Goal: Communication & Community: Answer question/provide support

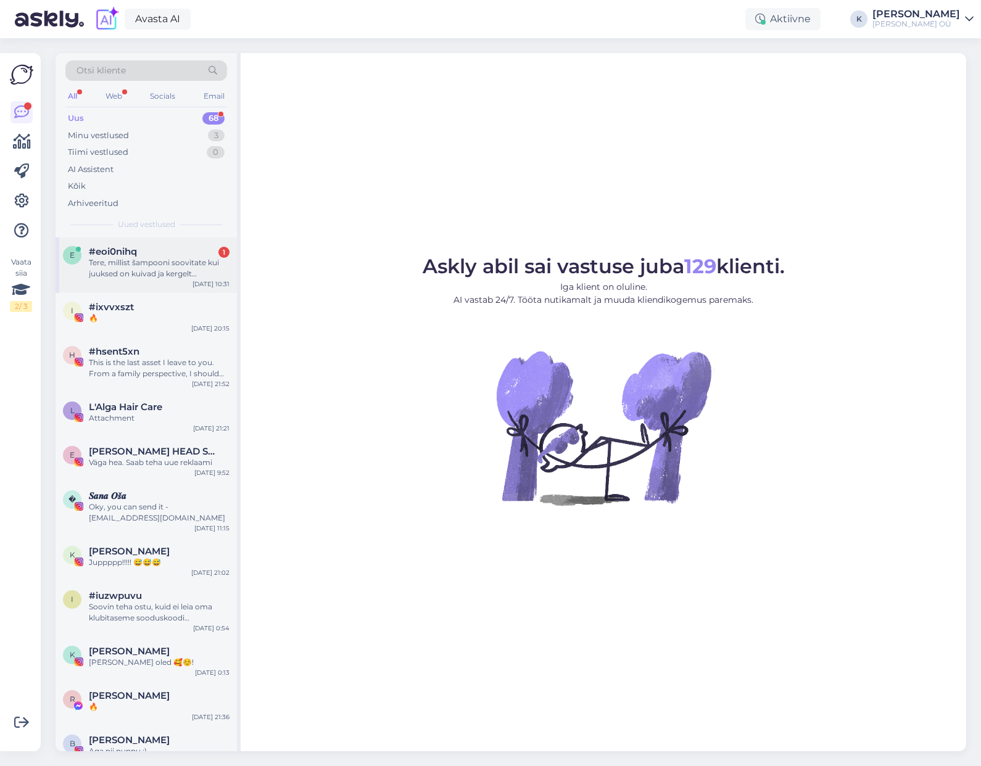
click at [142, 260] on div "Tere, millist šampooni soovitate kui juuksed on kuivad ja kergelt murduvad? Tän…" at bounding box center [159, 268] width 141 height 22
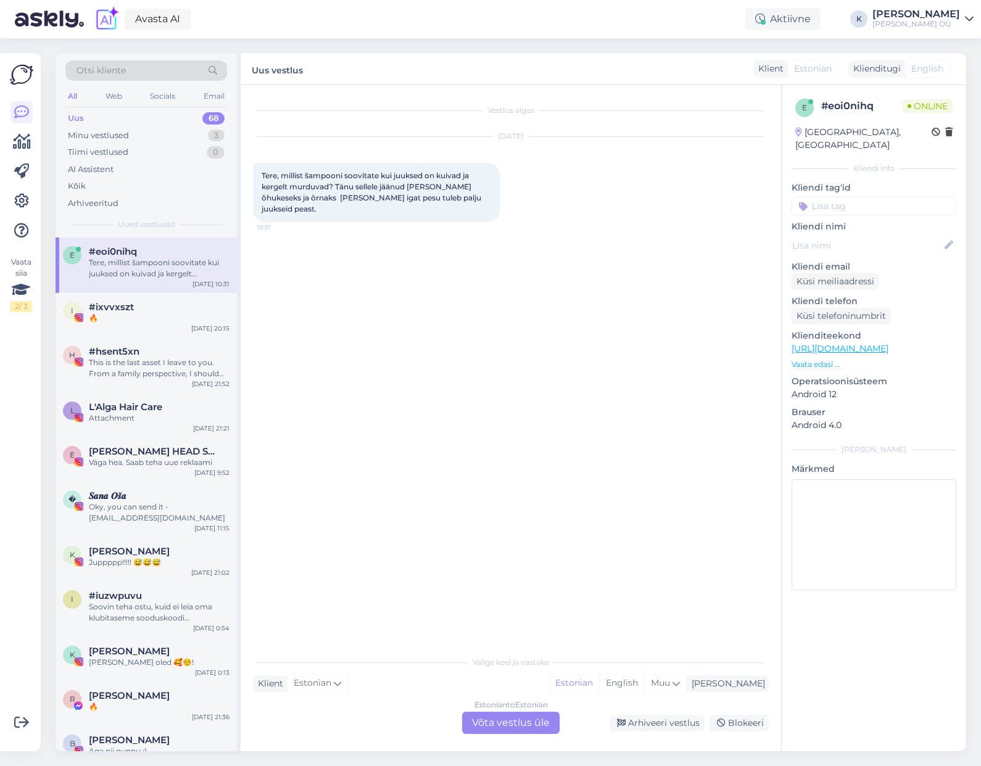
click at [495, 723] on div "Estonian to Estonian Võta vestlus üle" at bounding box center [510, 723] width 97 height 22
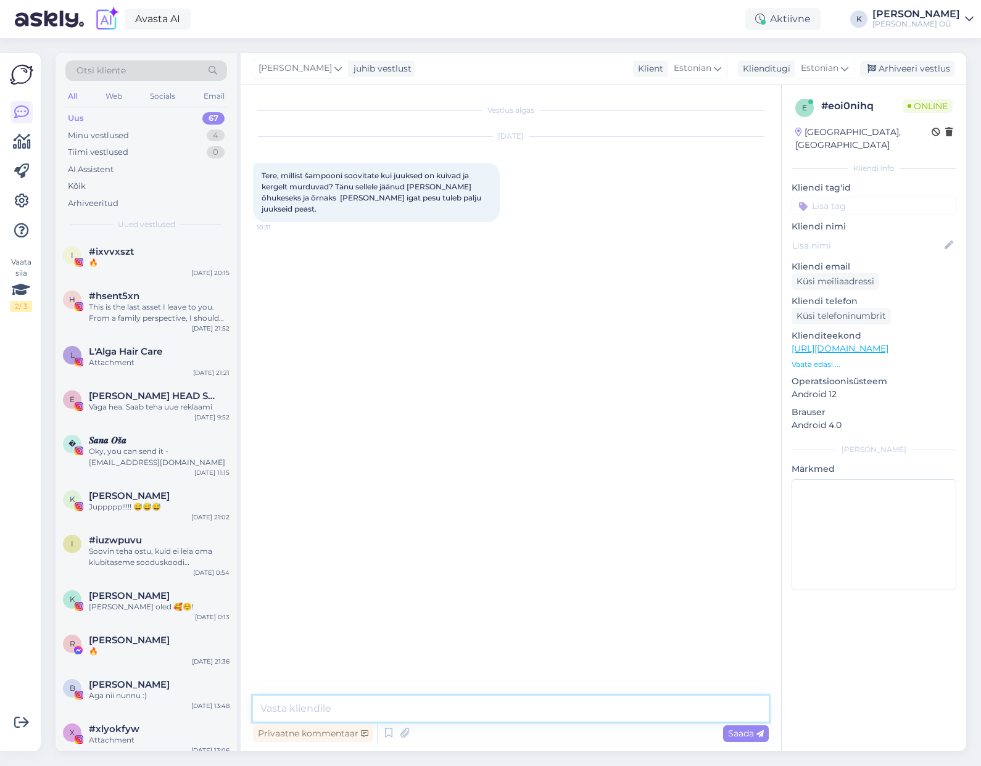
click at [373, 712] on textarea at bounding box center [511, 709] width 516 height 26
drag, startPoint x: 388, startPoint y: 707, endPoint x: 658, endPoint y: 701, distance: 269.6
click at [658, 701] on textarea "Tere, enne kui soovitada - kas juuste väljalangemine on seotud mille" at bounding box center [511, 709] width 516 height 26
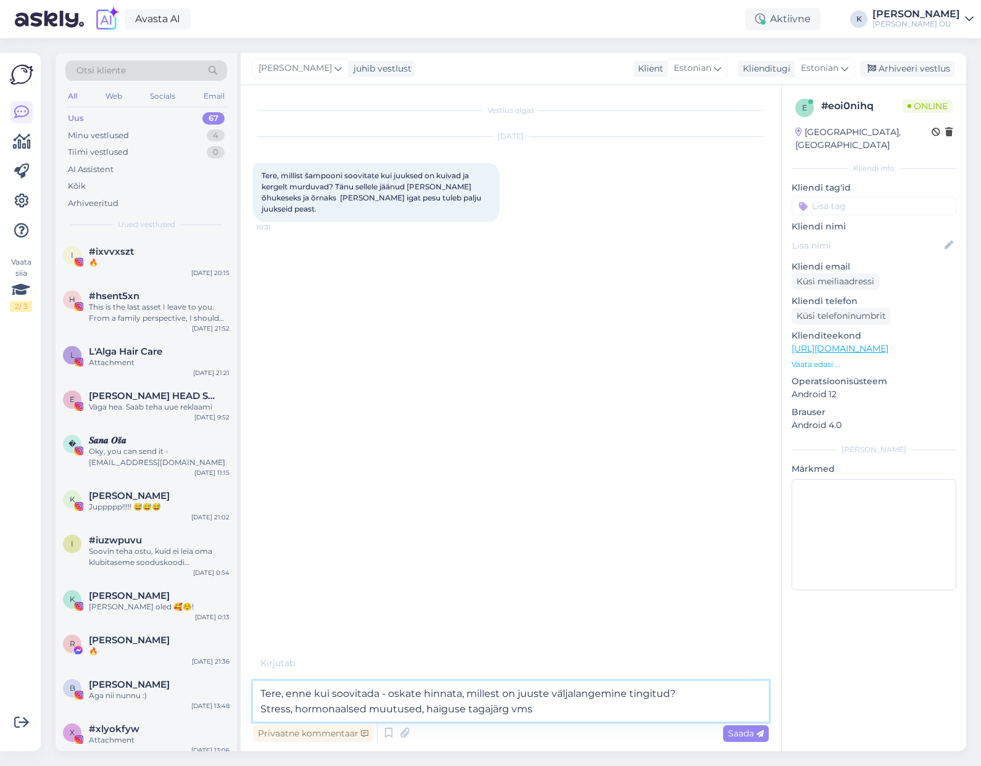
type textarea "Tere, enne kui soovitada - oskate hinnata, millest on juuste väljalangemine tin…"
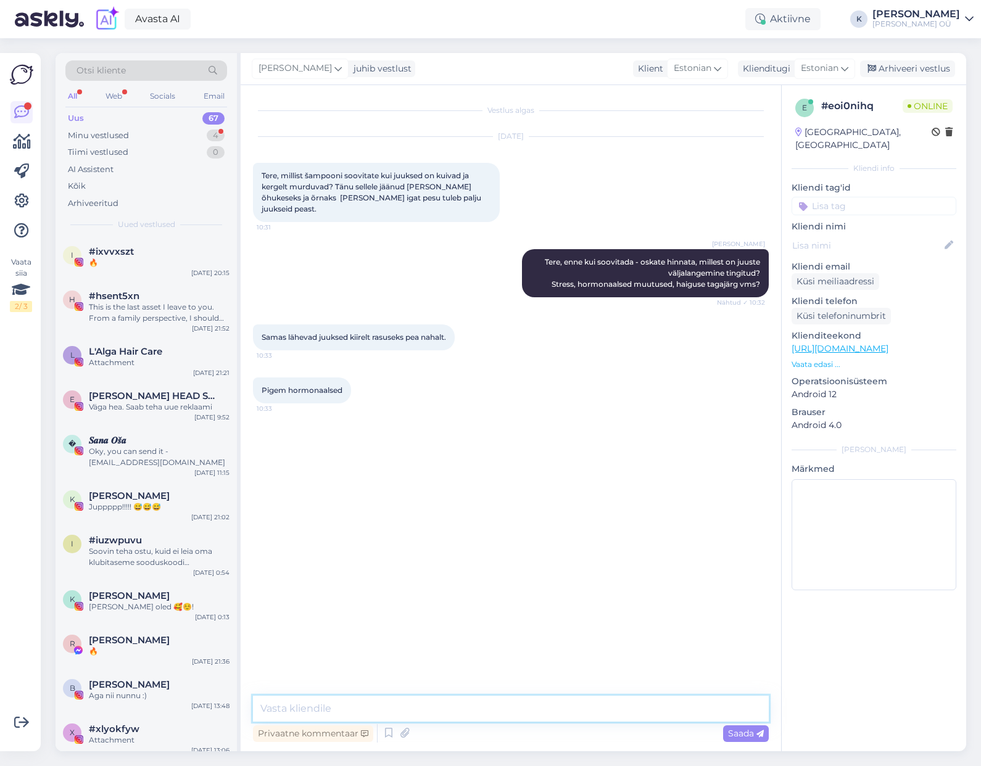
click at [320, 702] on textarea at bounding box center [511, 709] width 516 height 26
click at [606, 708] on textarea "OK, sellisel juhul on vaja tegeleda sisemiste põhjustega - vereanalüüs (raua, t…" at bounding box center [511, 709] width 516 height 26
drag, startPoint x: 708, startPoint y: 707, endPoint x: 542, endPoint y: 707, distance: 165.9
click at [542, 707] on textarea "OK, sellisel juhul on vaja tegeleda sisemiste põhjustega - vereanalüüs raua, ts…" at bounding box center [511, 709] width 516 height 26
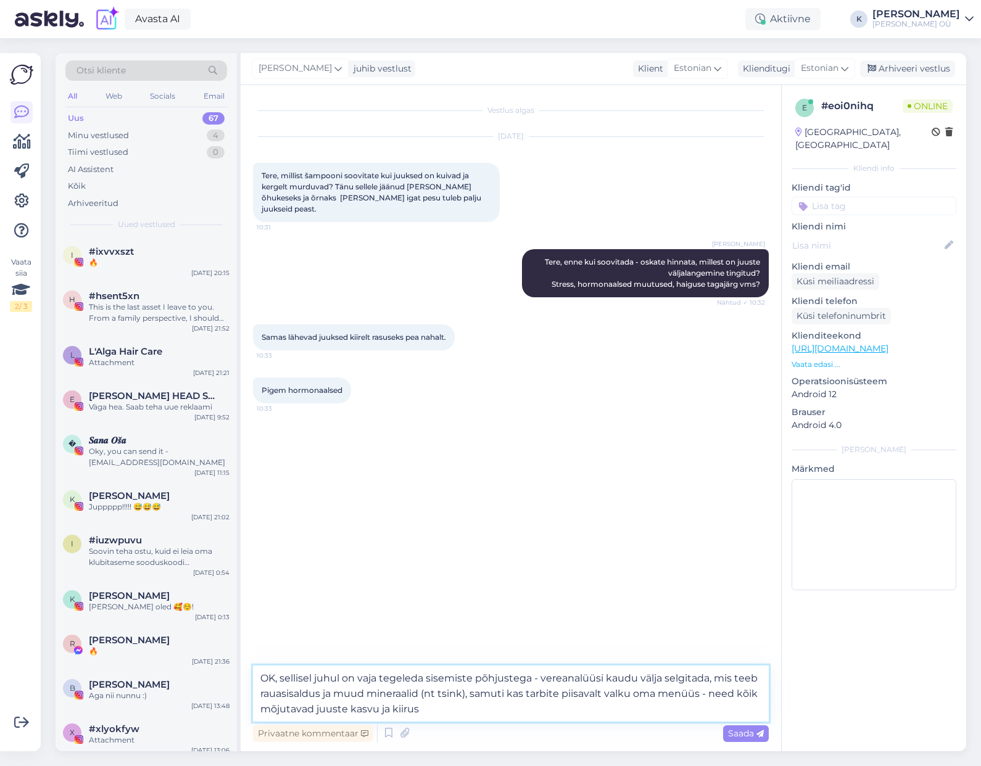
type textarea "OK, sellisel juhul on vaja tegeleda sisemiste põhjustega - vereanalüüsi kaudu v…"
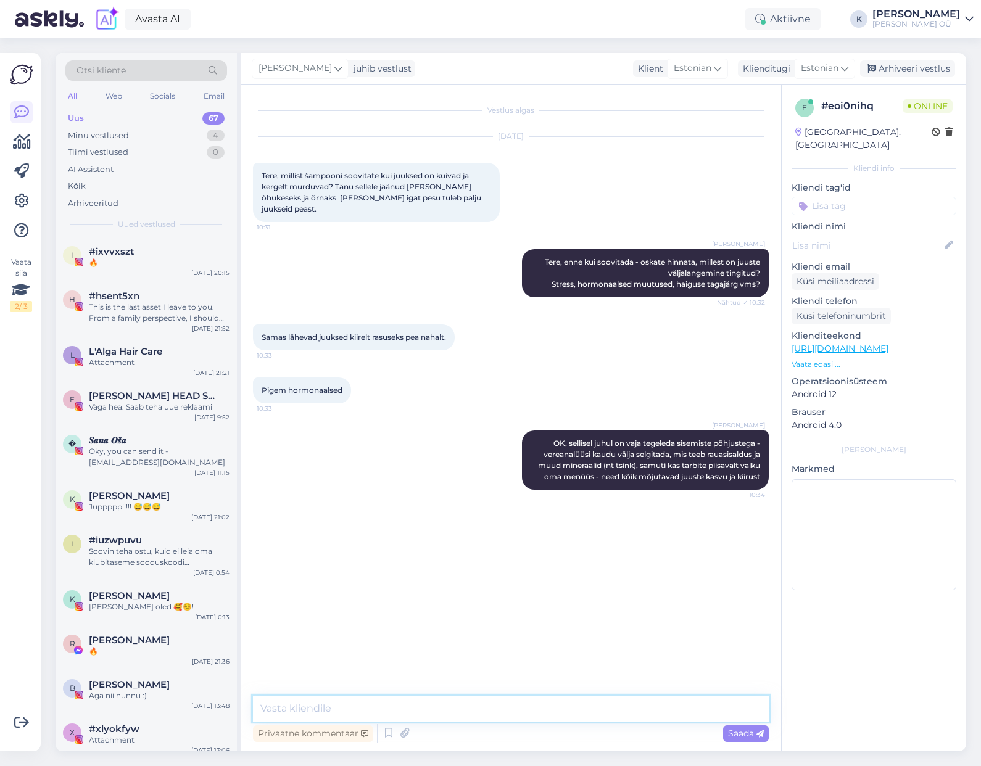
click at [414, 711] on textarea at bounding box center [511, 709] width 516 height 26
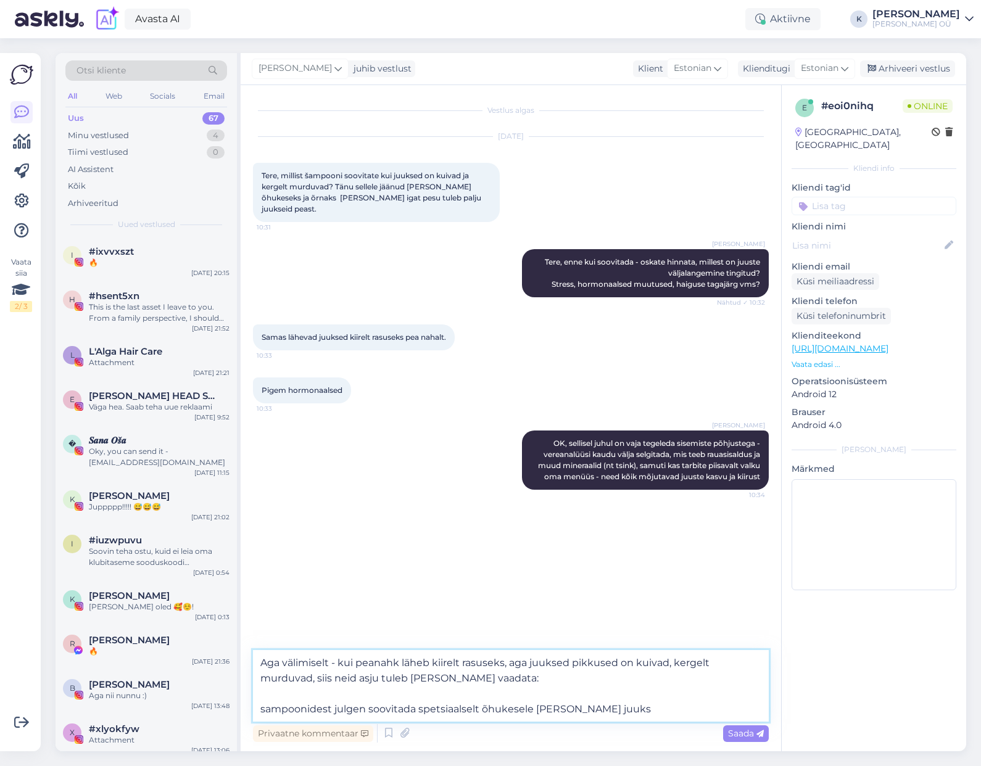
drag, startPoint x: 610, startPoint y: 709, endPoint x: 417, endPoint y: 709, distance: 193.1
click at [417, 709] on textarea "Aga välimiselt - kui peanahk läheb kiirelt rasuseks, aga juuksed pikkused on ku…" at bounding box center [511, 686] width 516 height 72
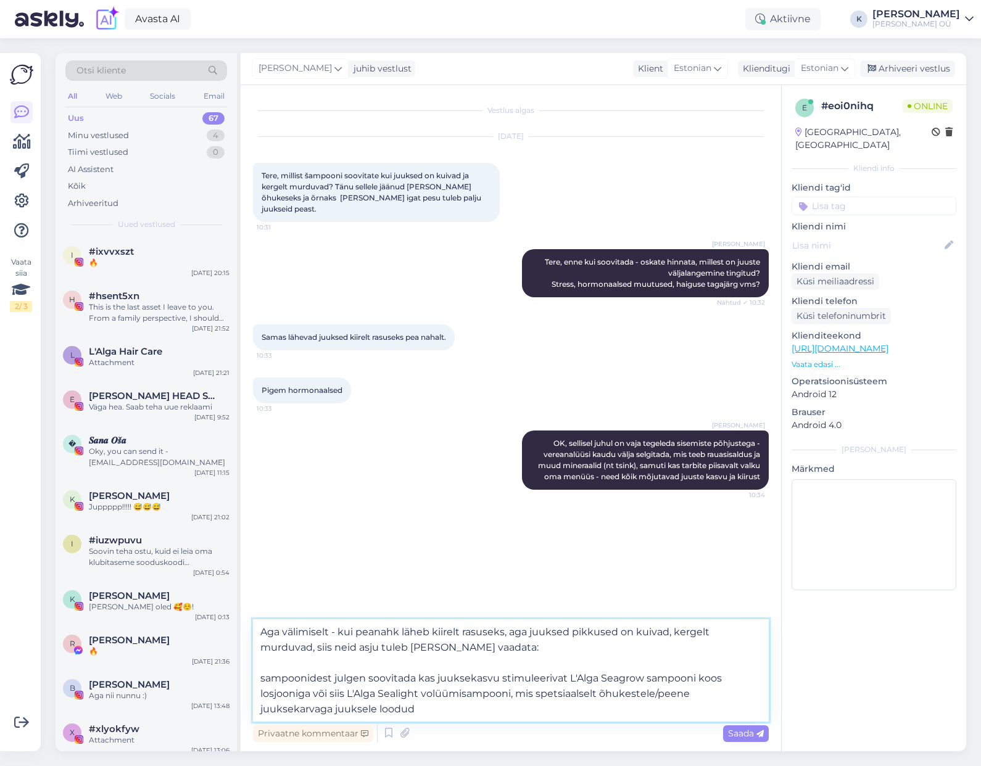
type textarea "Aga välimiselt - kui peanahk läheb kiirelt rasuseks, aga juuksed pikkused on ku…"
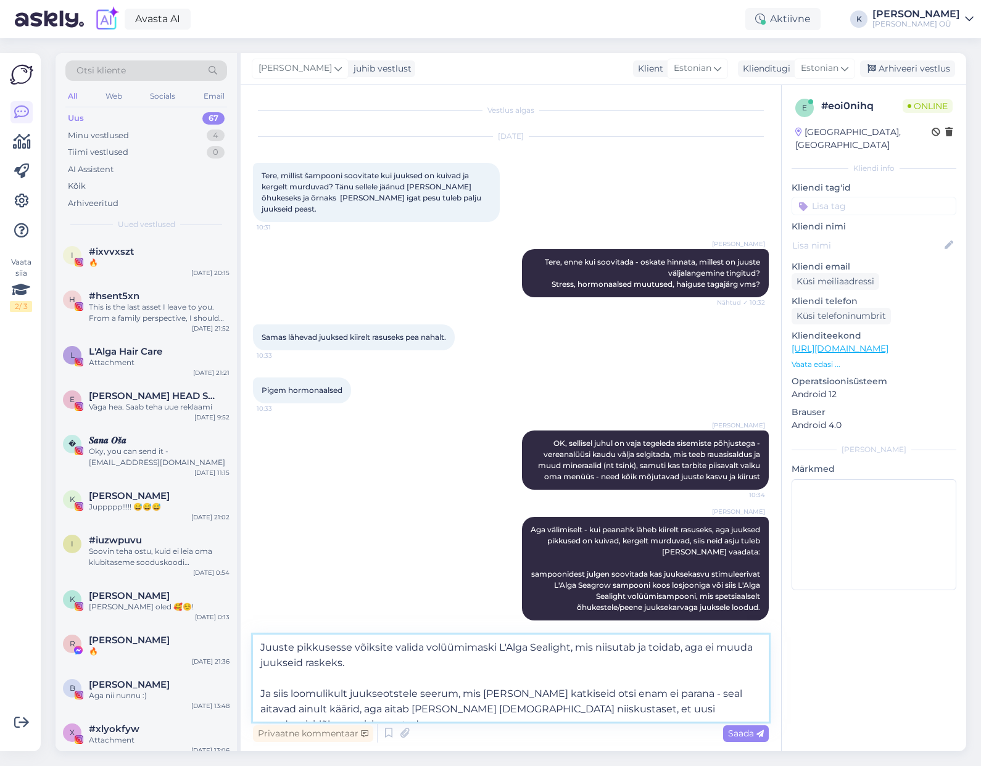
type textarea "Juuste pikkusesse võiksite valida volüümimaski L'Alga Sealight, mis niisutab ja…"
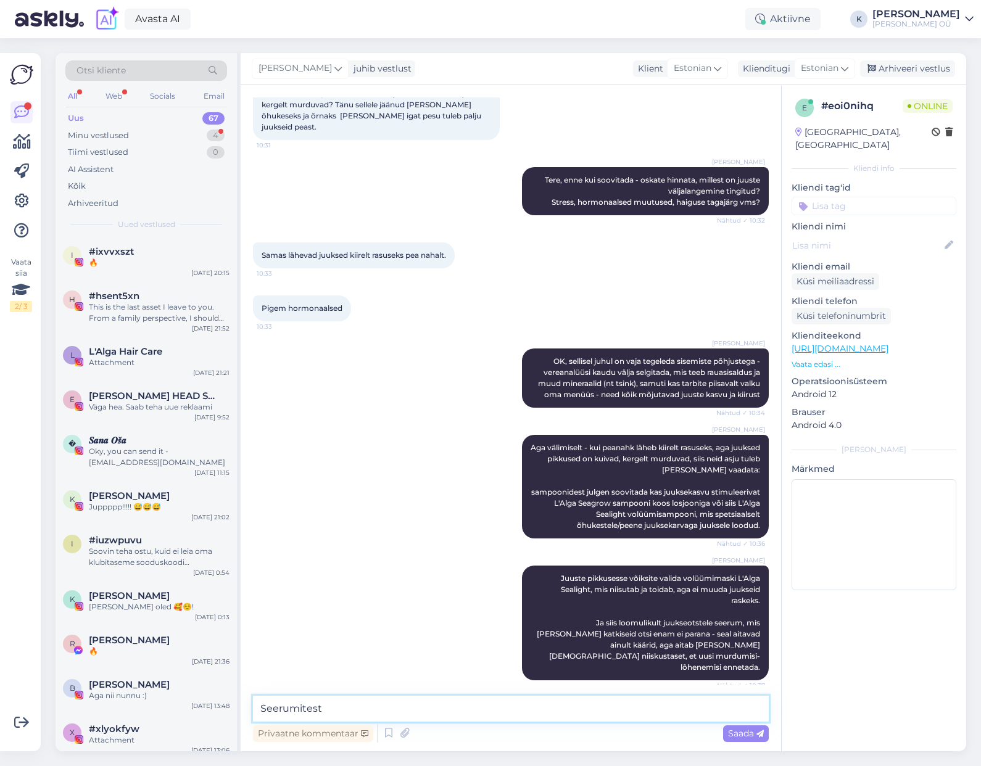
scroll to position [122, 0]
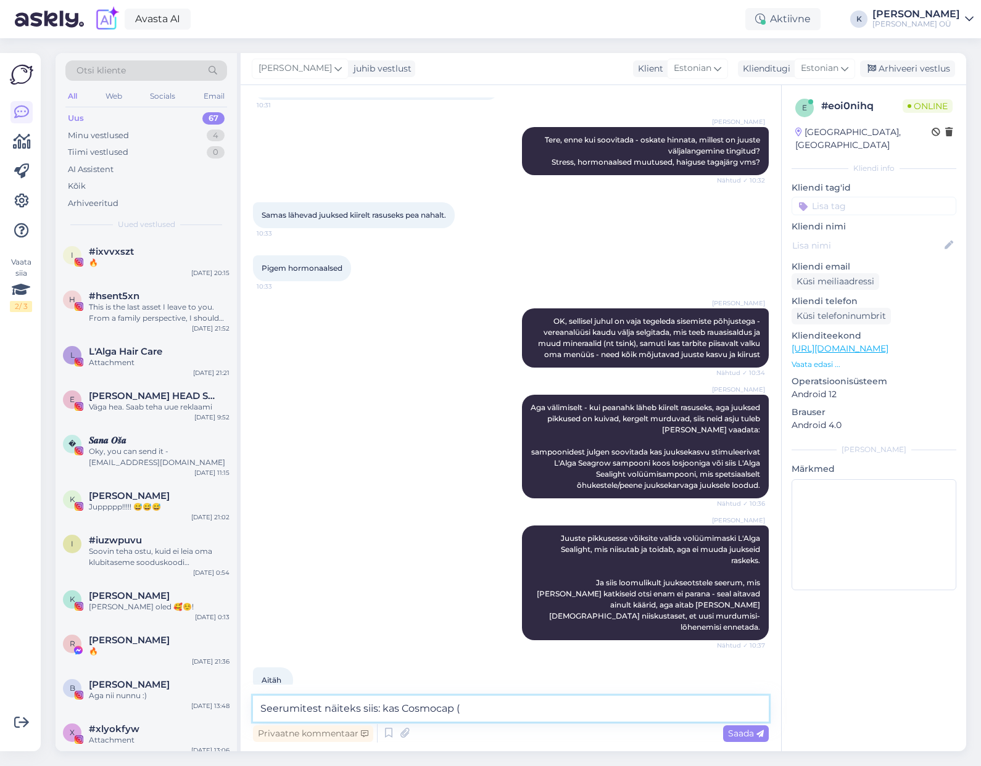
paste textarea "[URL][DOMAIN_NAME]"
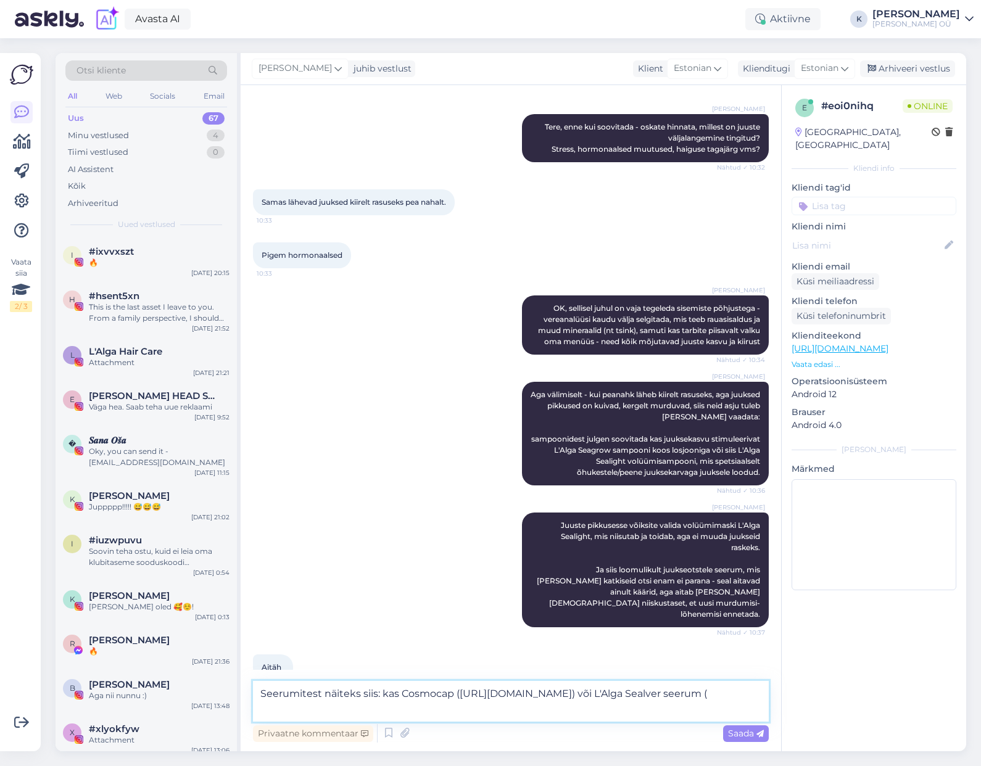
paste textarea "[URL][DOMAIN_NAME]"
type textarea "Seerumitest näiteks siis: kas Cosmocap ([URL][DOMAIN_NAME]) või L'Alga Sealver …"
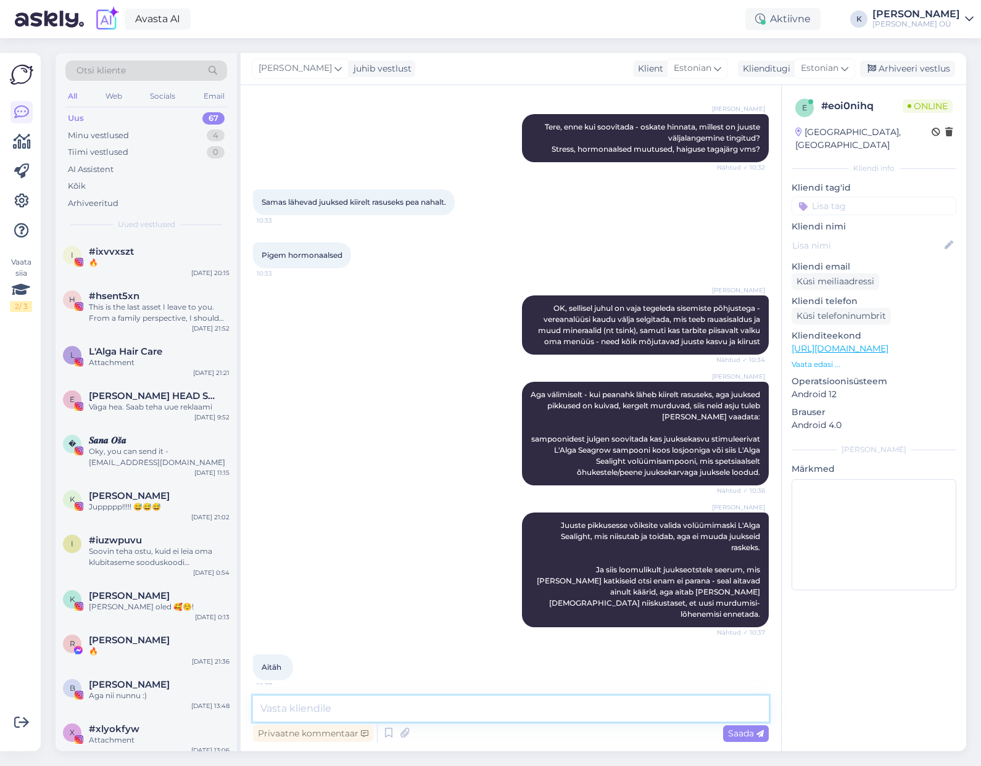
scroll to position [220, 0]
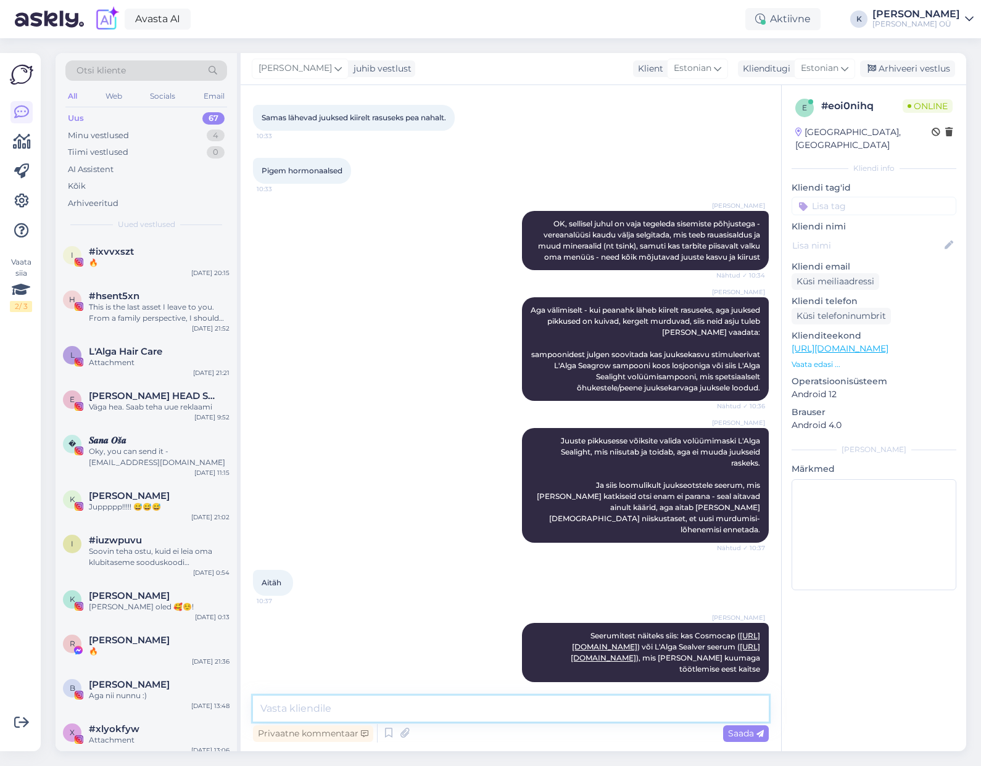
click at [331, 703] on textarea at bounding box center [511, 709] width 516 height 26
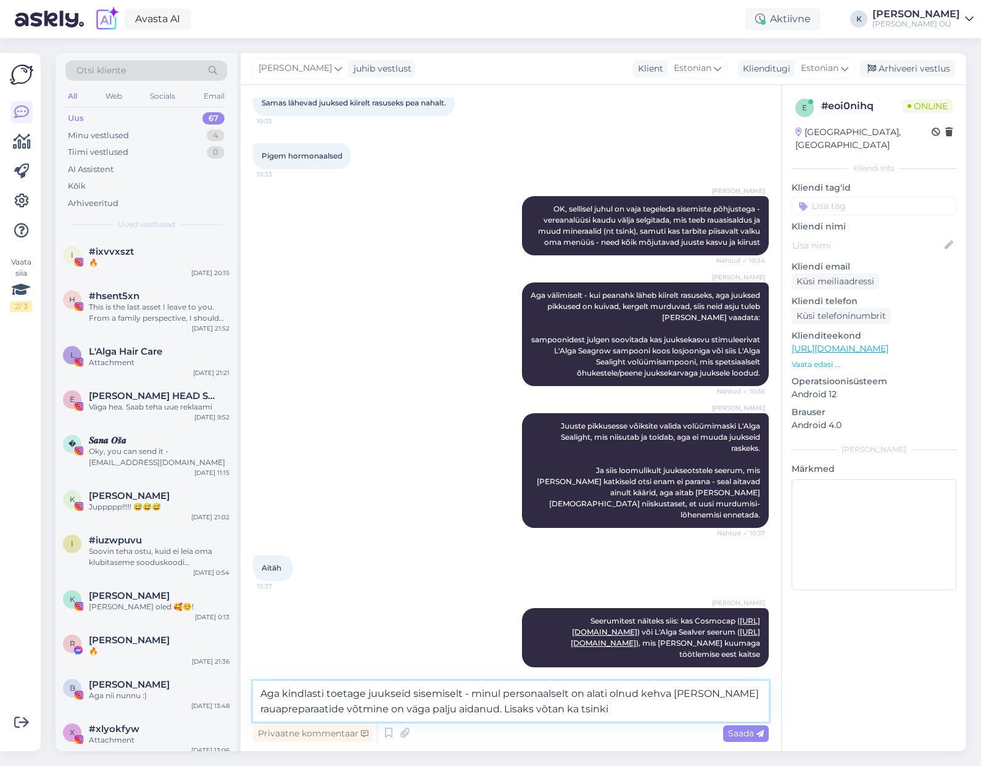
type textarea "Aga kindlasti toetage juukseid sisemiselt - minul personaalselt on alati olnud …"
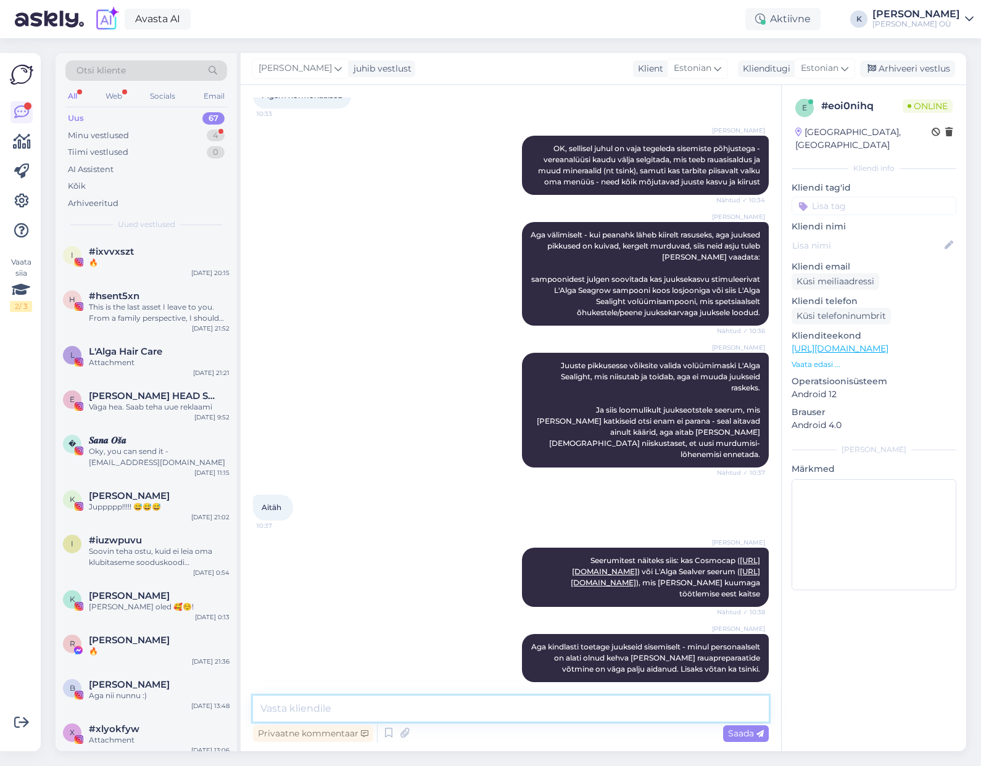
scroll to position [359, 0]
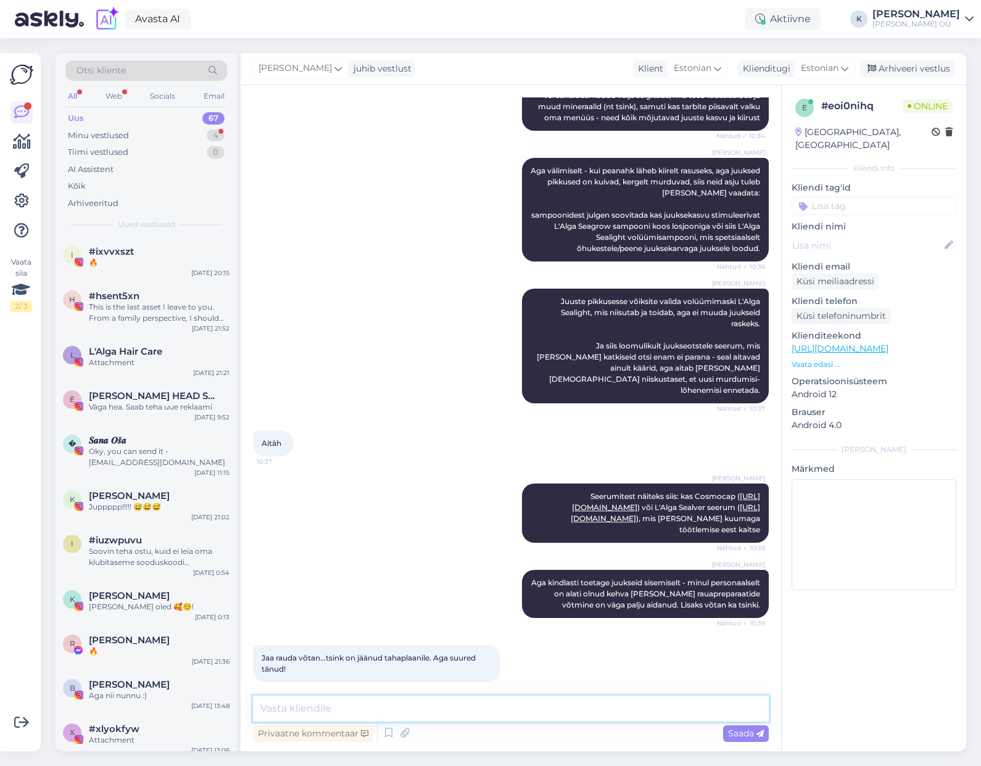
click at [319, 700] on textarea at bounding box center [511, 709] width 516 height 26
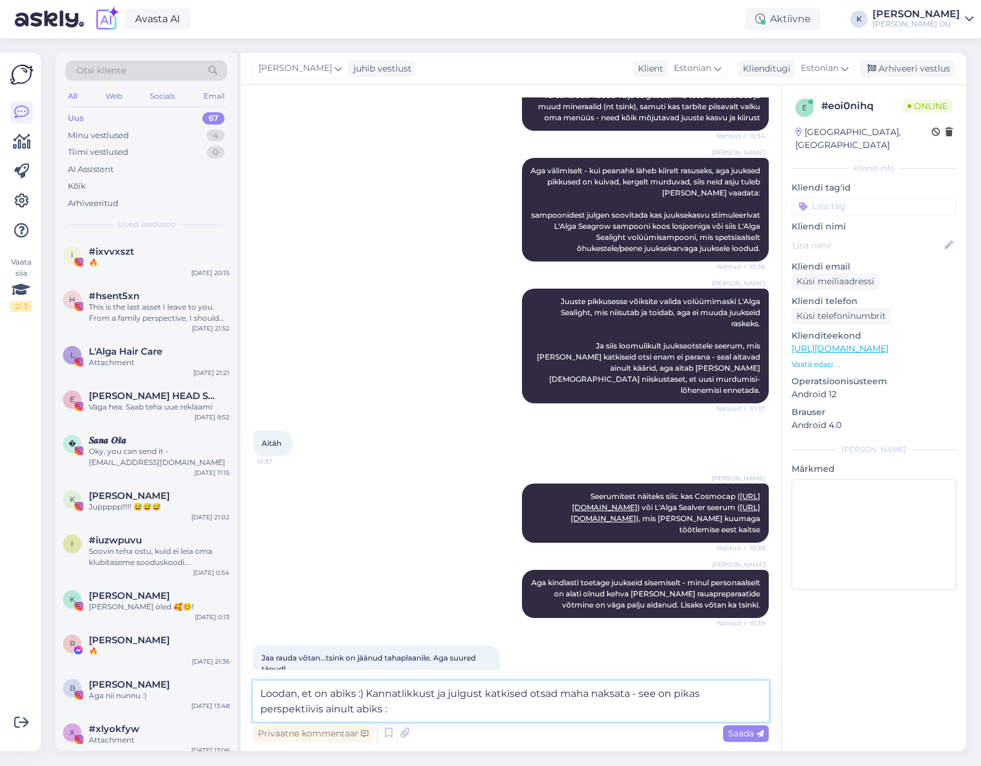
type textarea "Loodan, et on abiks :) Kannatlikkust ja julgust katkised otsad maha naksata - s…"
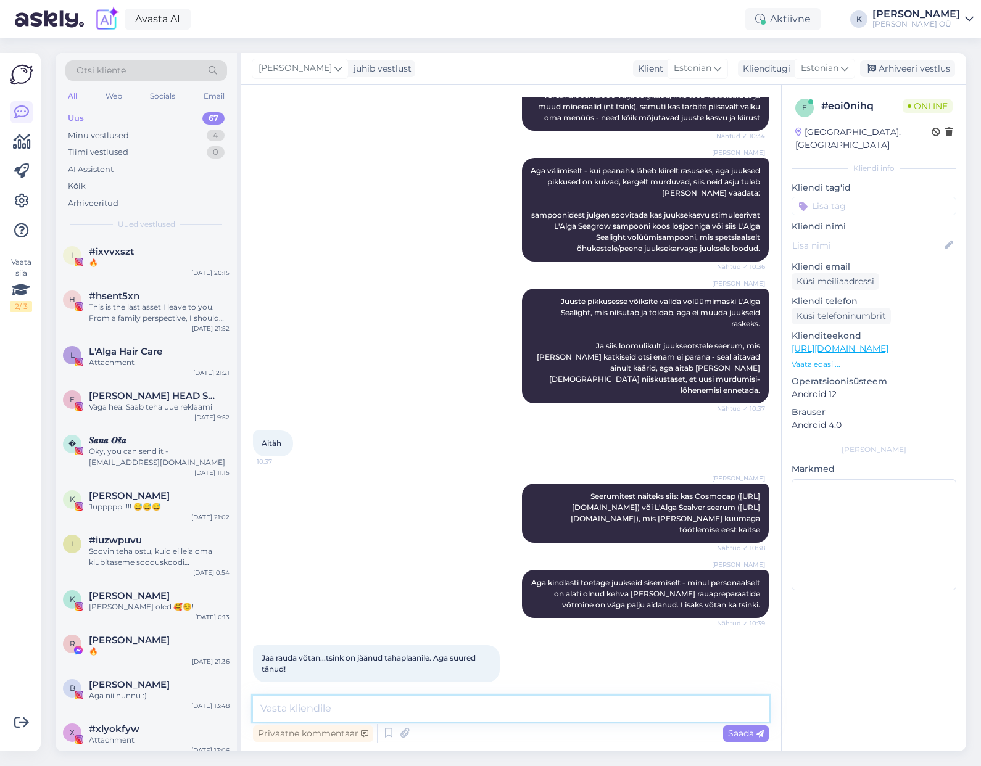
scroll to position [423, 0]
